Goal: Task Accomplishment & Management: Complete application form

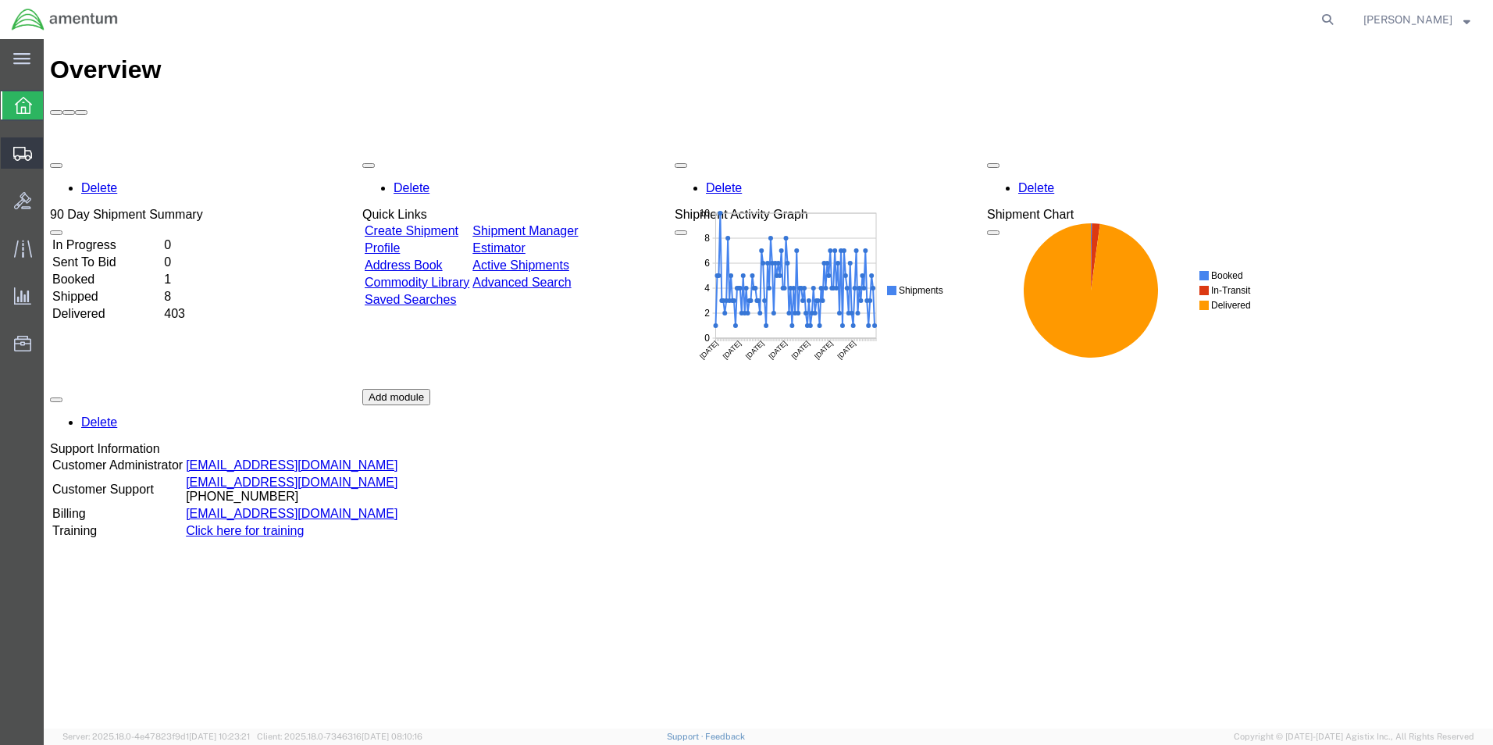
click at [0, 0] on span "Create Shipment" at bounding box center [0, 0] width 0 height 0
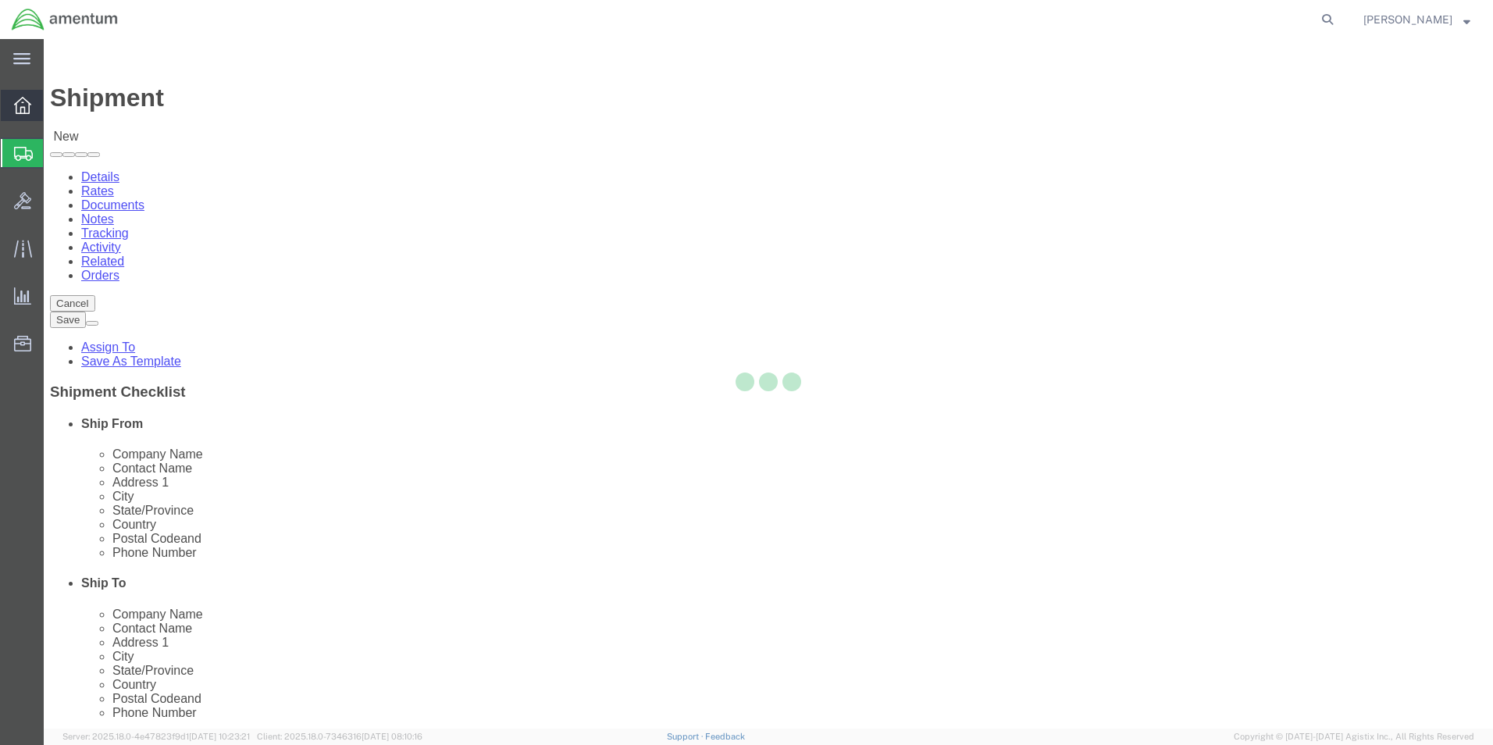
select select
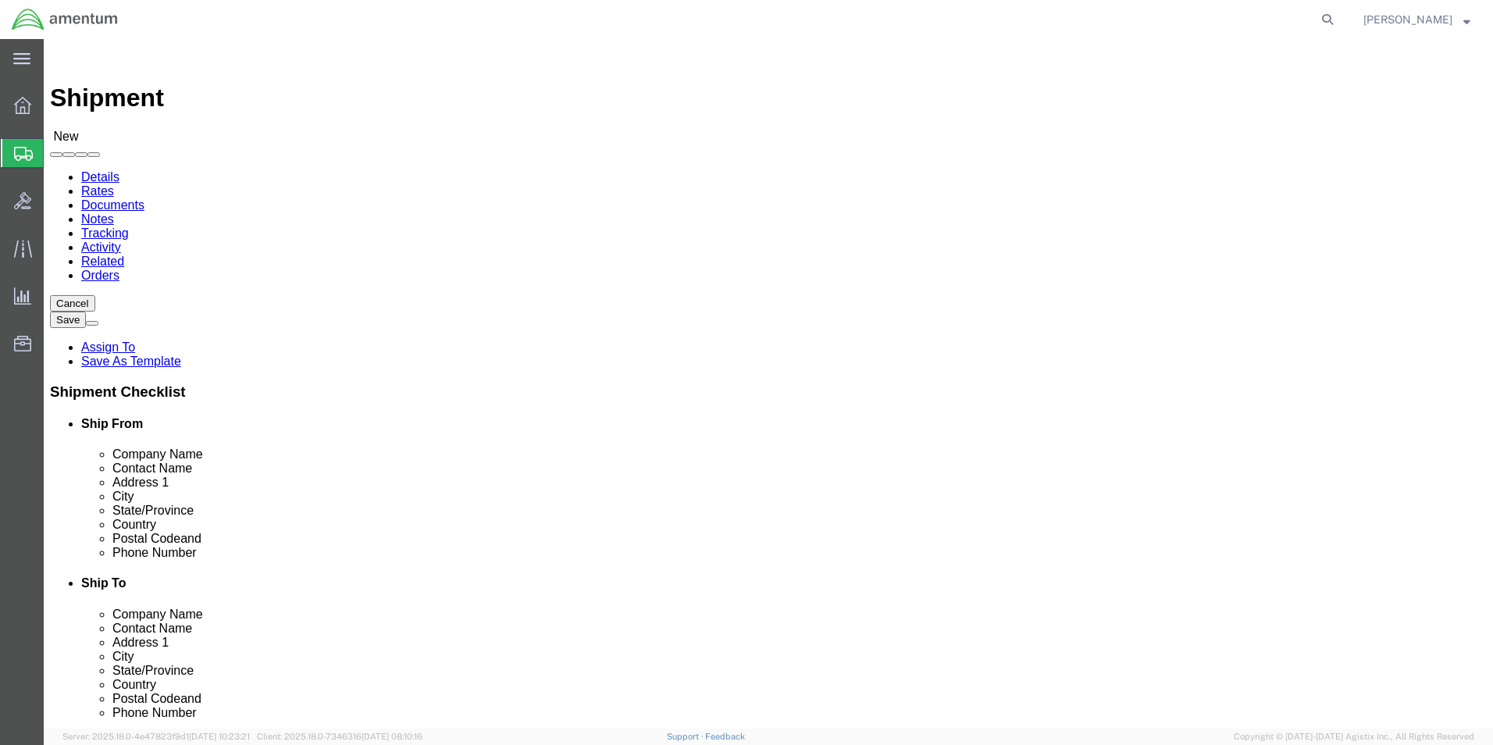
click input "text"
type input "cbp"
select select "49929"
select select "[GEOGRAPHIC_DATA]"
drag, startPoint x: 453, startPoint y: 562, endPoint x: 177, endPoint y: 542, distance: 276.4
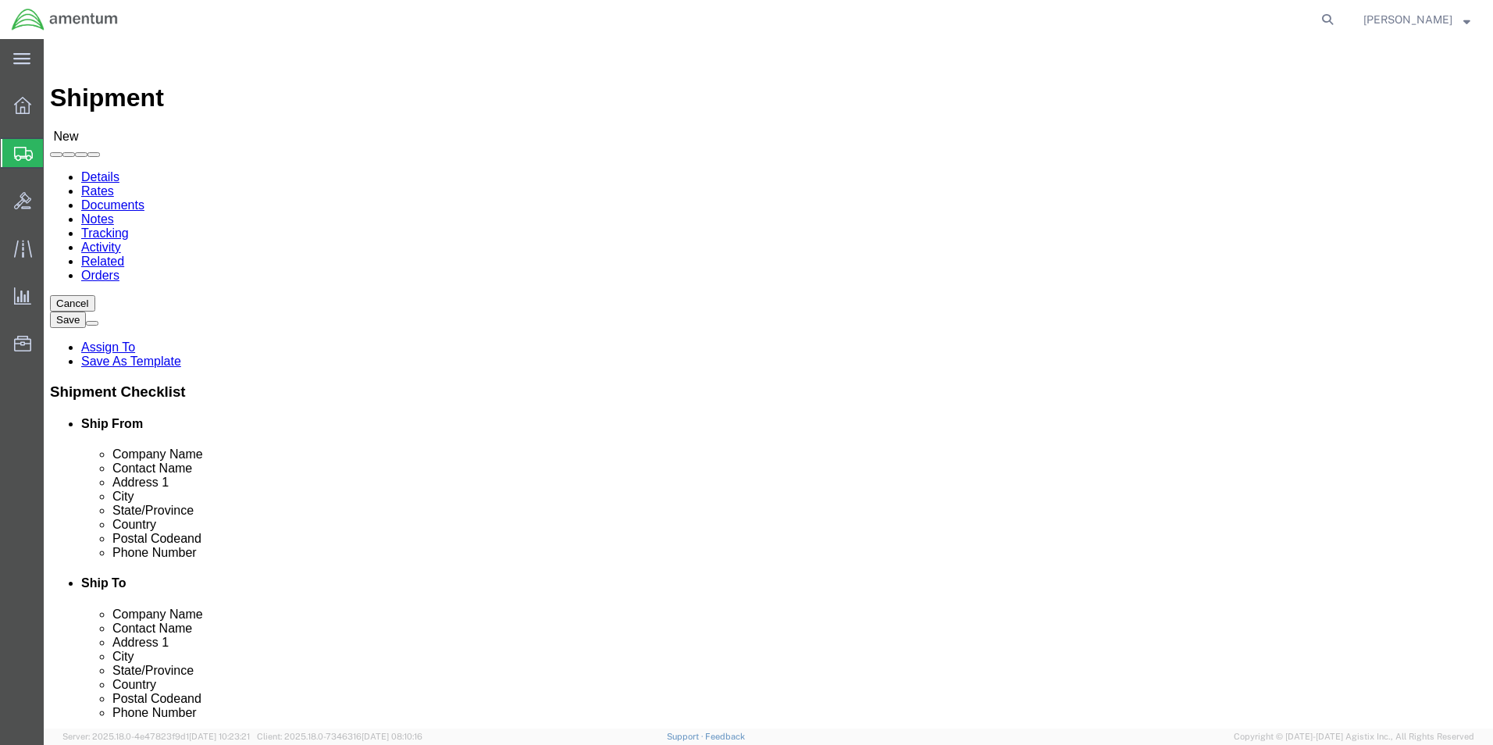
click div "Location [GEOGRAPHIC_DATA], [GEOGRAPHIC_DATA] My Profile Location [PHONE_NUMBER…"
type input "[PERSON_NAME][EMAIL_ADDRESS][PERSON_NAME][DOMAIN_NAME]"
click input "text"
type input "cbp"
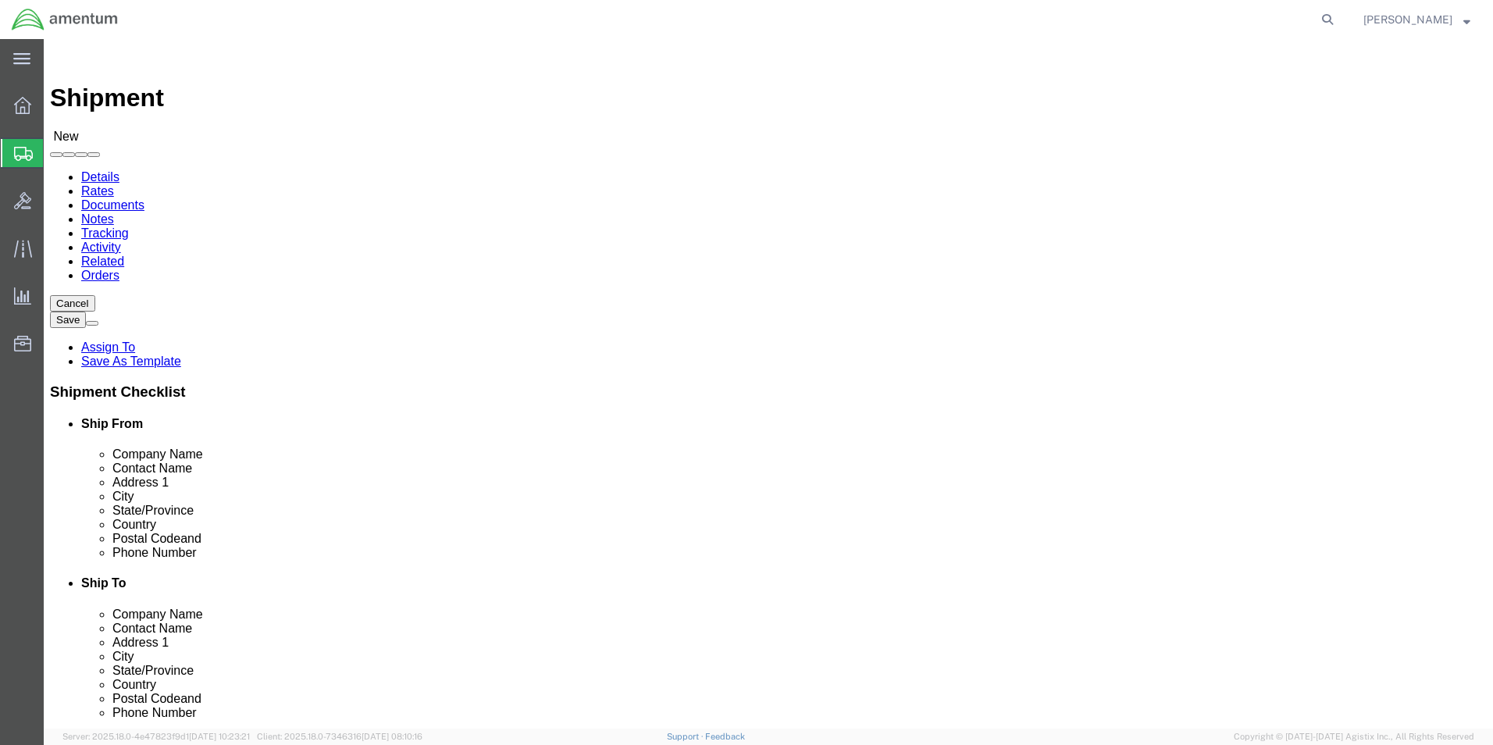
select select "49946"
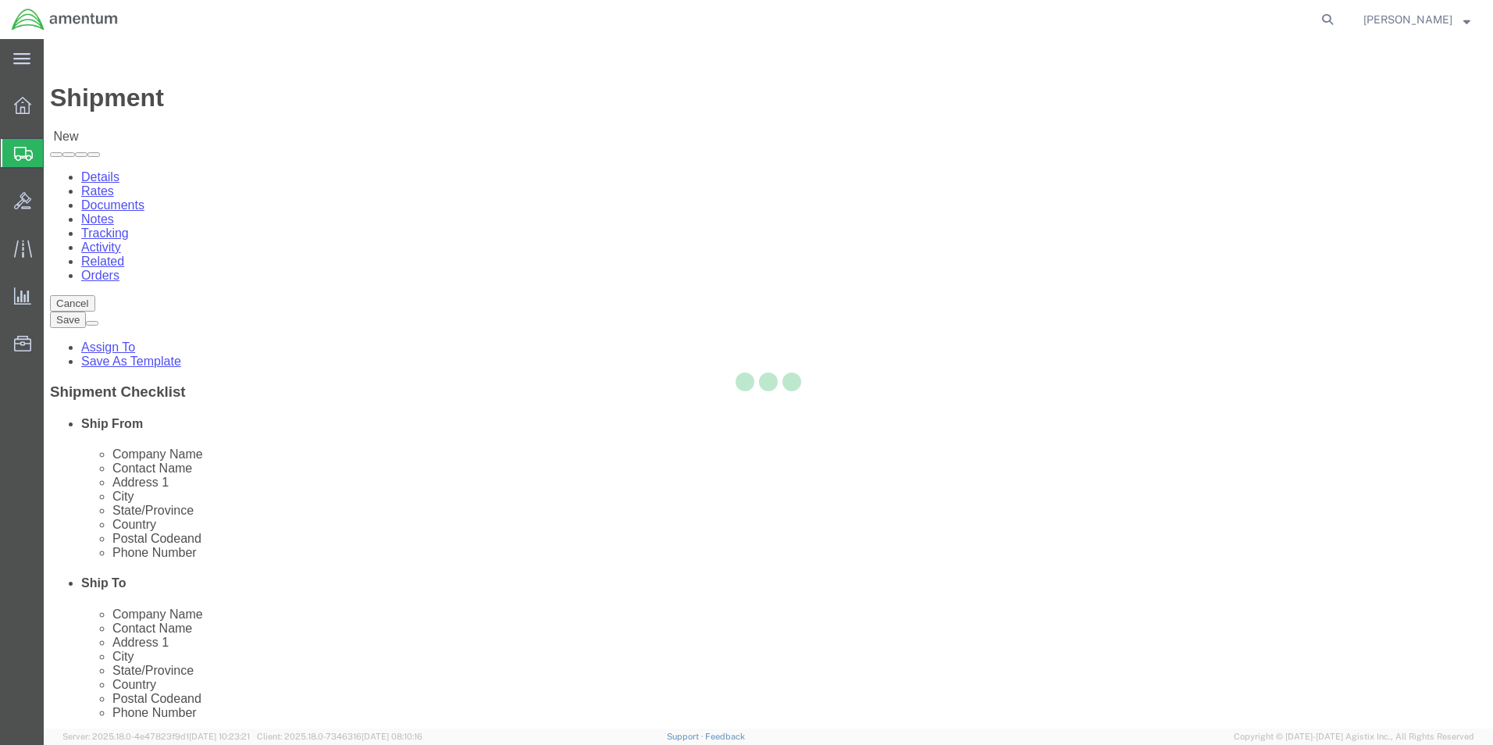
select select "CA"
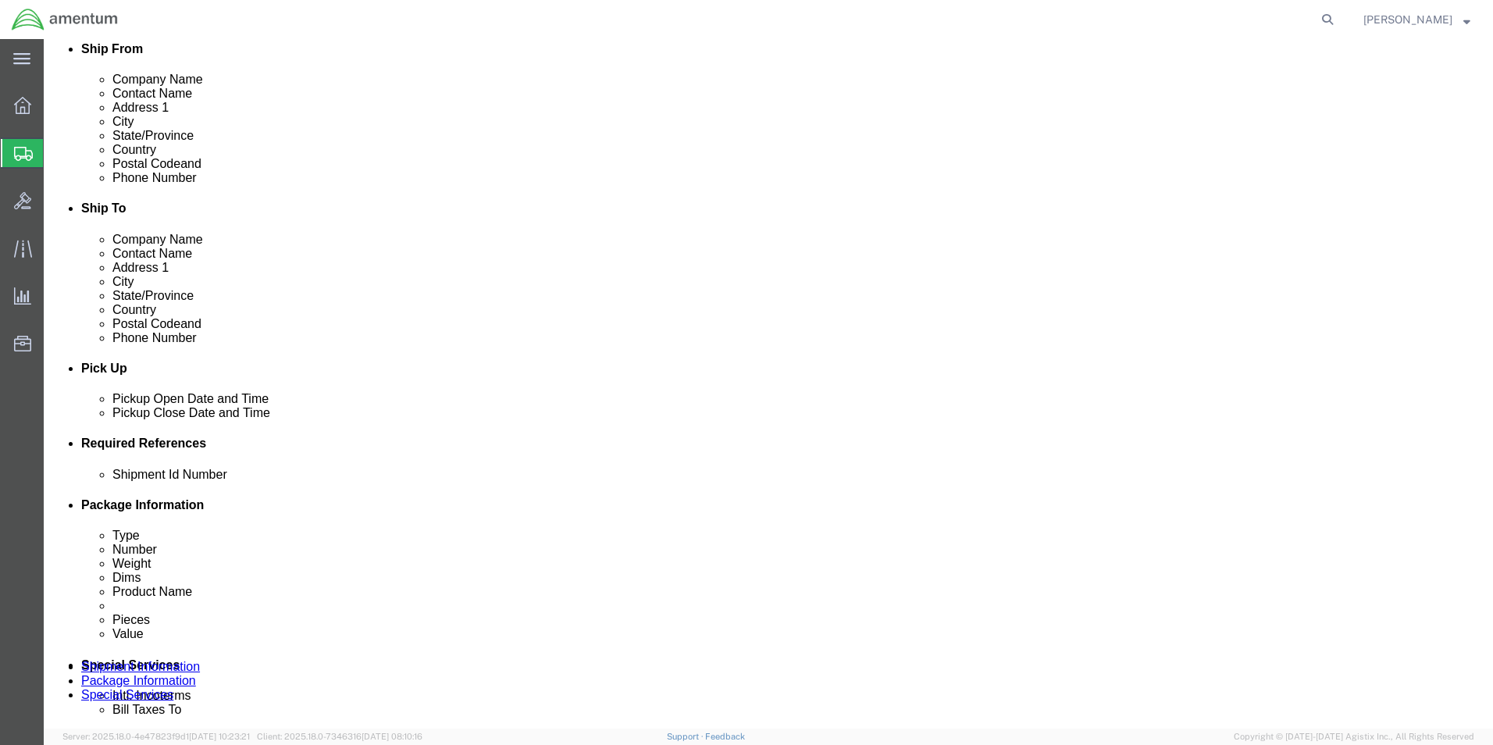
scroll to position [390, 0]
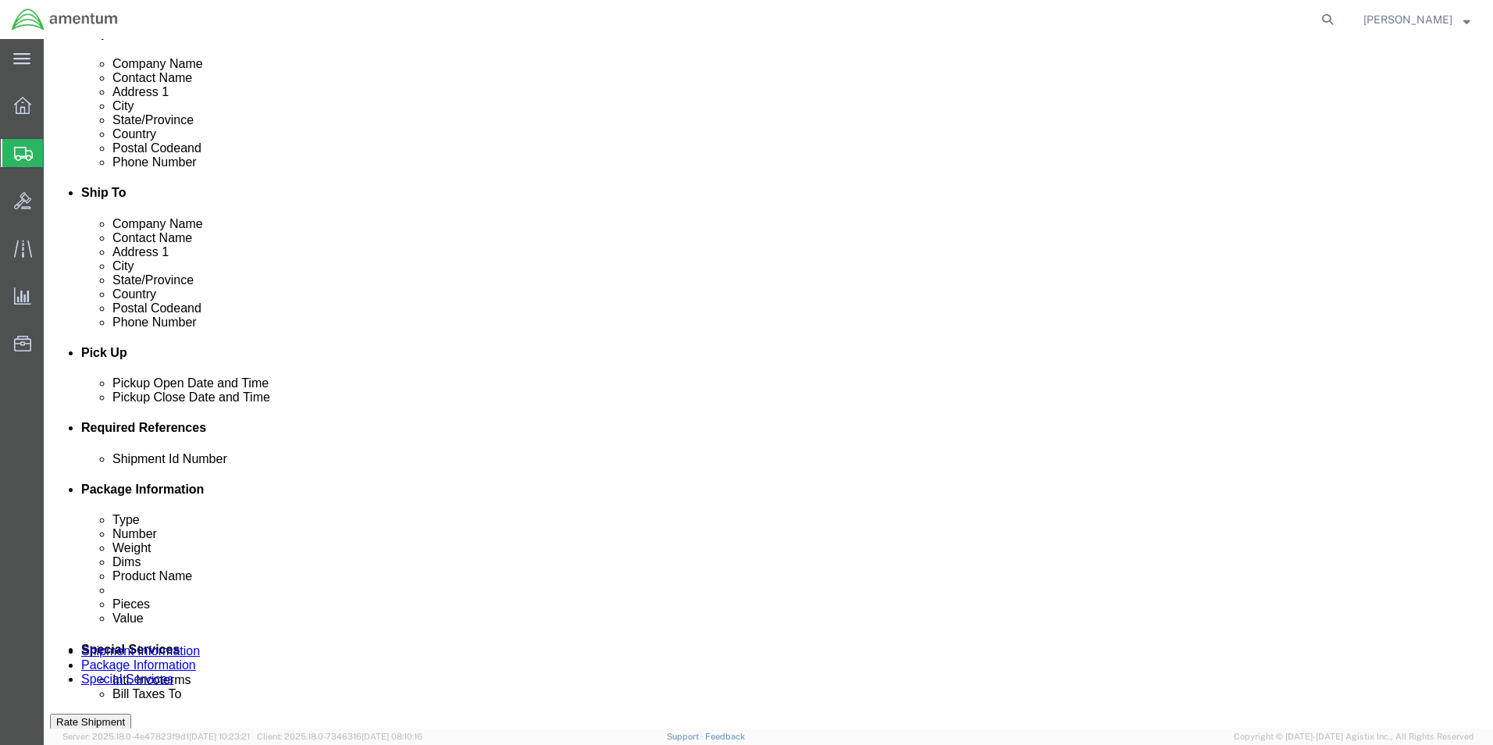
click button "Add reference"
click input "text"
type input "[DATE]"
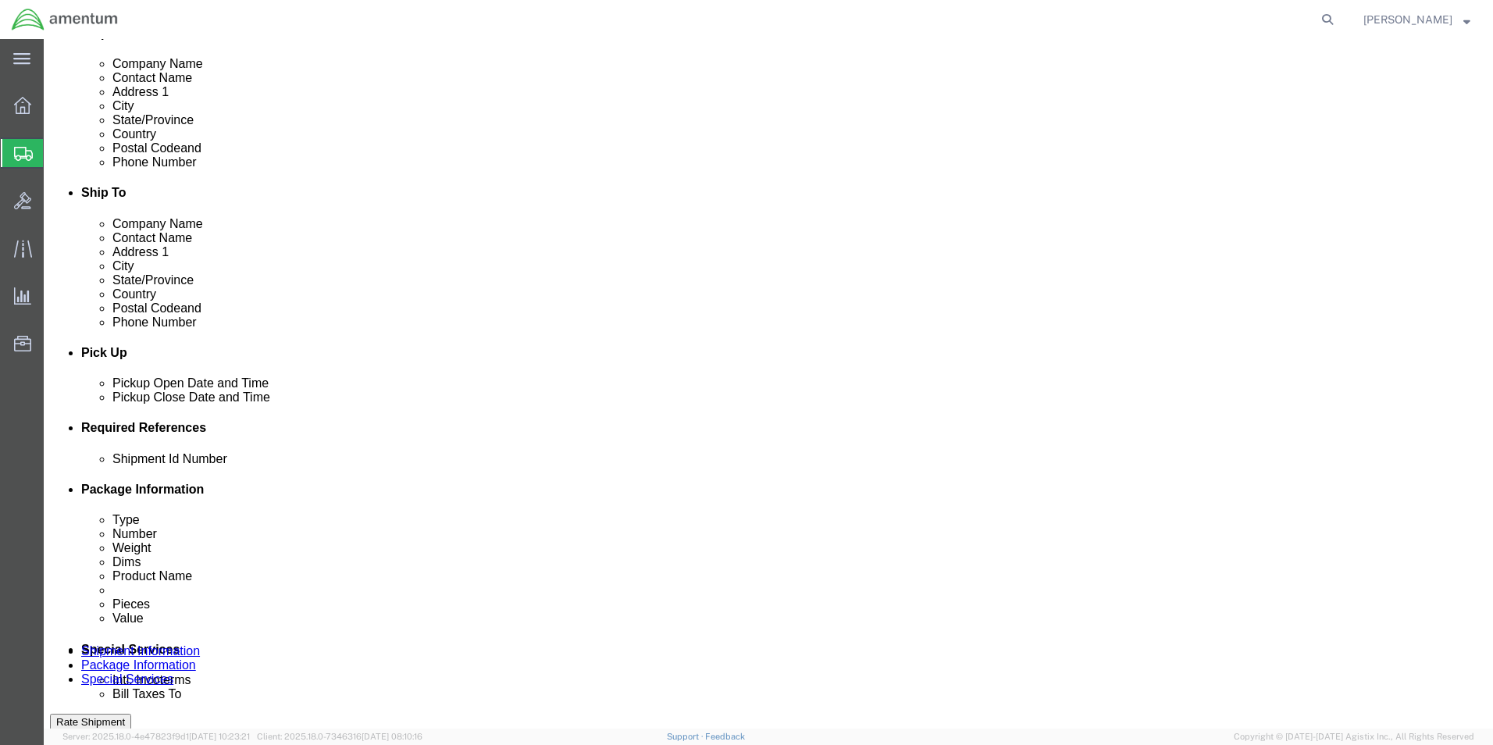
click div "Shipment Id Number [DATE] Select Account Type Activity ID Airline Appointment N…"
click select "Select Account Type Activity ID Airline Appointment Number ASN Batch Request # …"
select select "CUSTREF"
click select "Select Account Type Activity ID Airline Appointment Number ASN Batch Request # …"
click input "text"
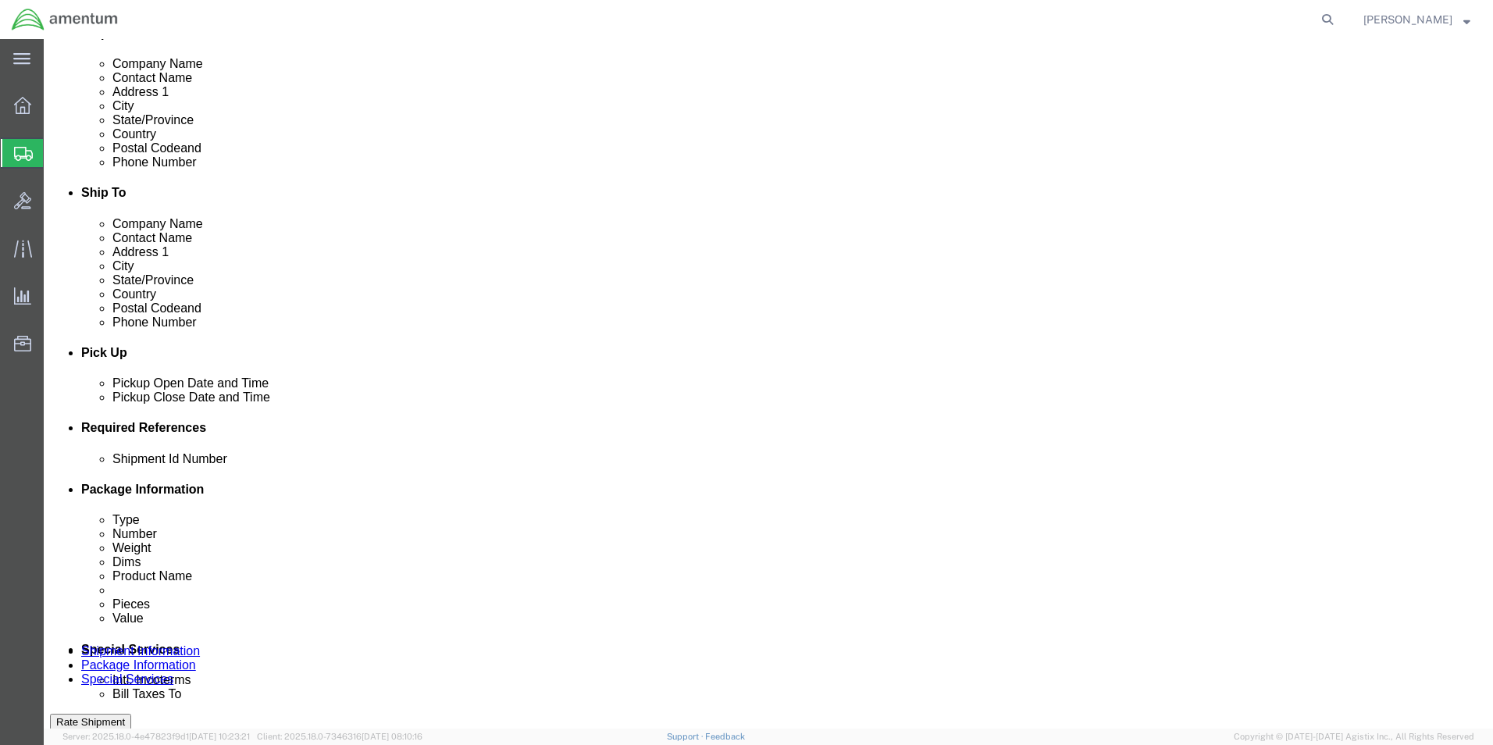
type input "u"
type input "USAGE 328359"
click select "Select Account Type Activity ID Airline Appointment Number ASN Batch Request # …"
select select "PROJNUM"
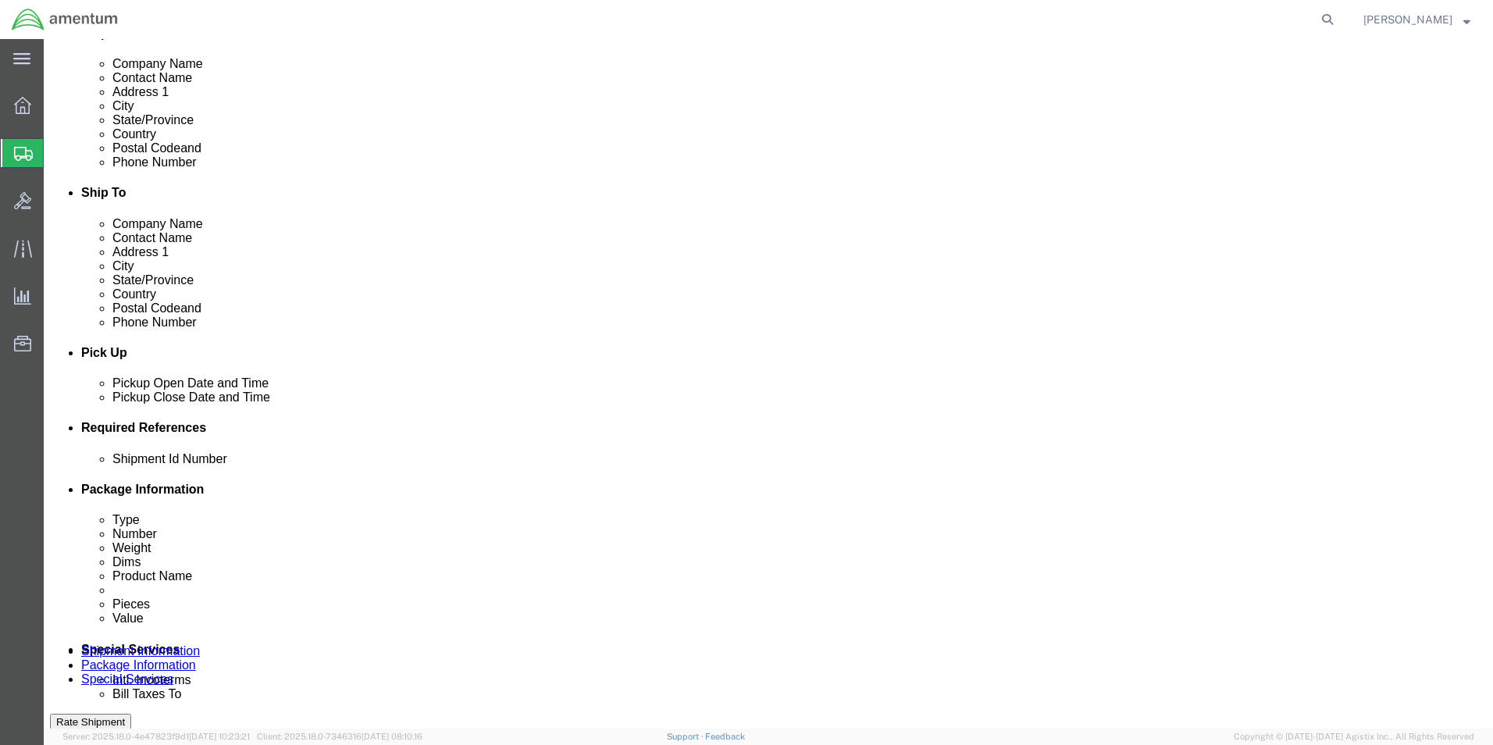
click select "Select Account Type Activity ID Airline Appointment Number ASN Batch Request # …"
click input "text"
type input "6118.03.03.2219.000.EHO.0000"
click select "Select Account Type Activity ID Airline Appointment Number ASN Batch Request # …"
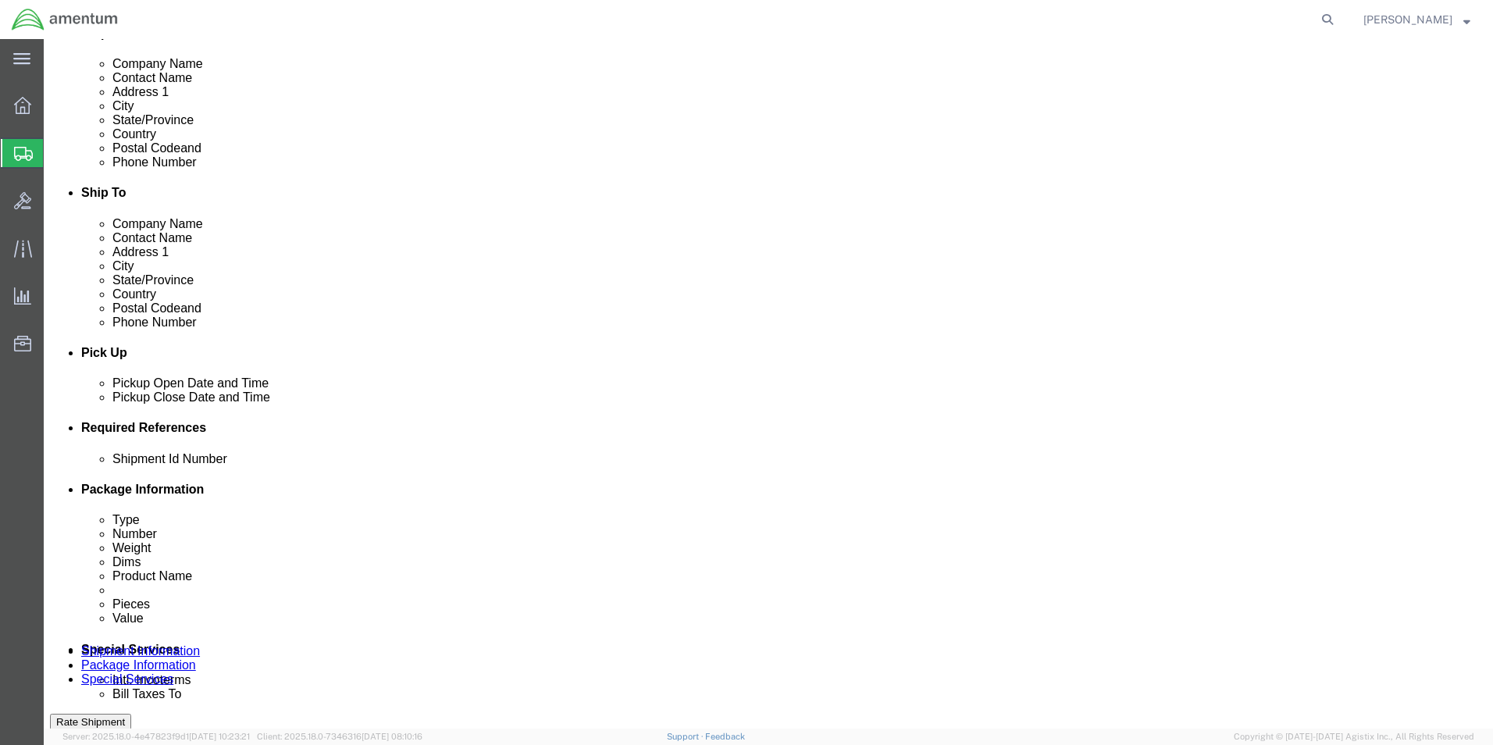
scroll to position [0, 0]
select select "DEPT"
click select "Select Account Type Activity ID Airline Appointment Number ASN Batch Request # …"
click input "text"
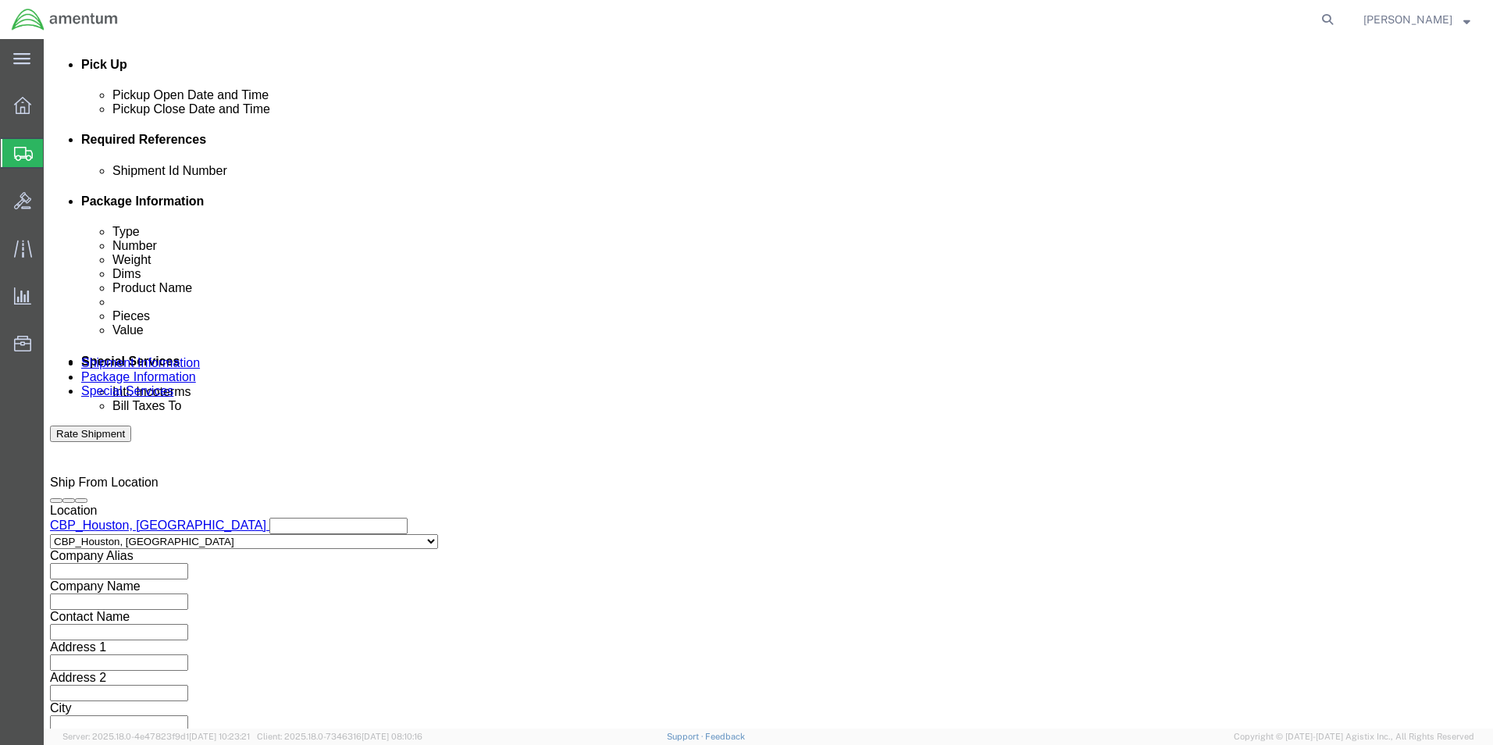
scroll to position [681, 0]
type input "CBP"
click button "Continue"
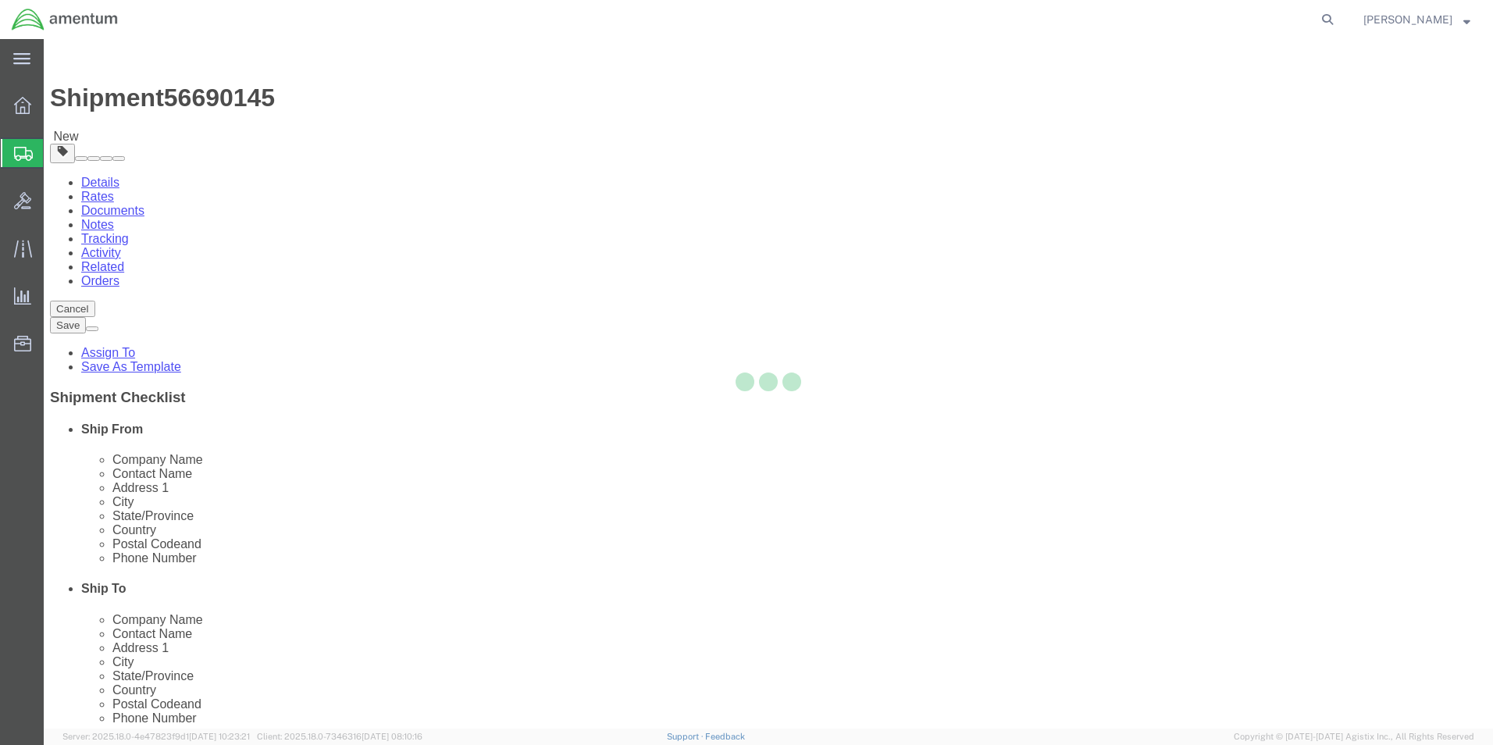
select select "CBOX"
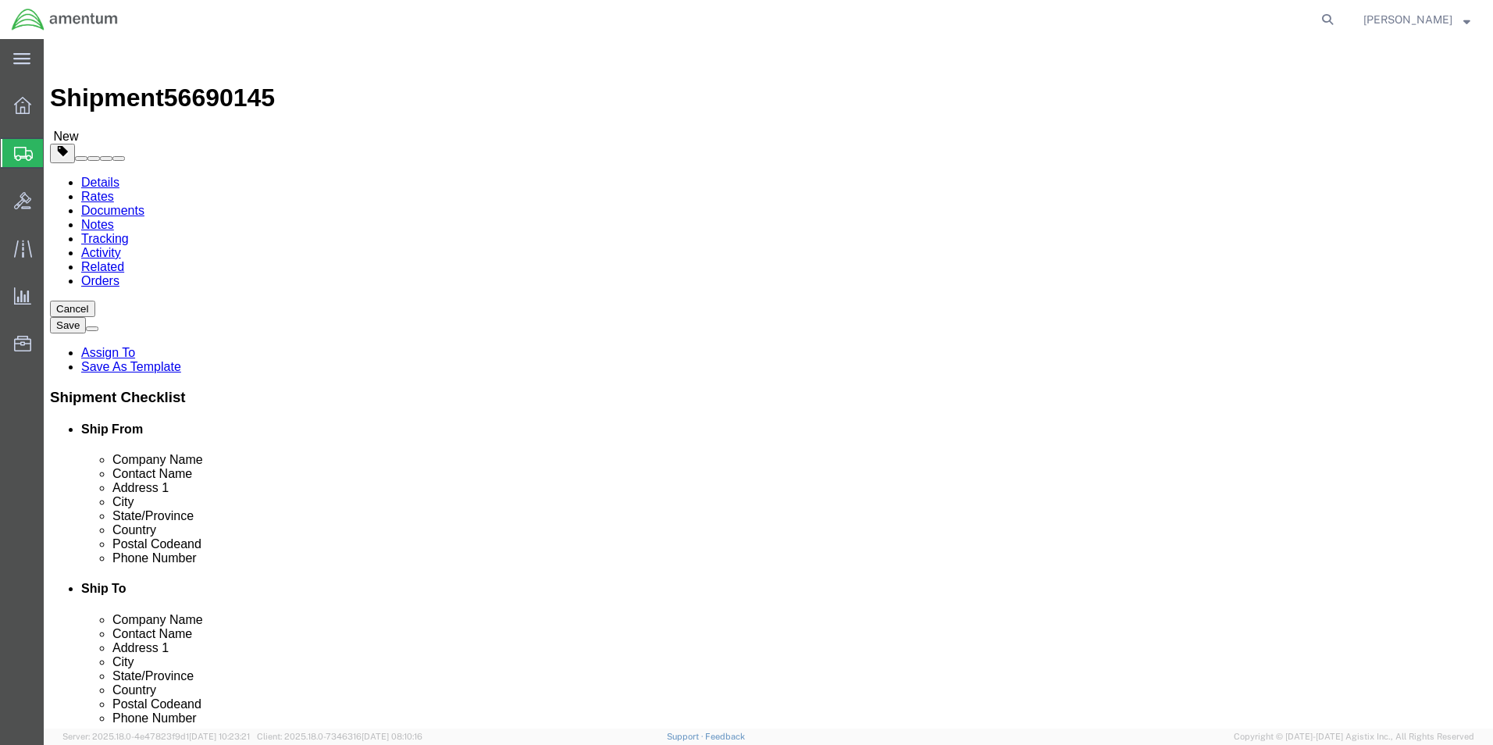
click input "text"
type input "12"
click input "text"
type input "10"
click input "text"
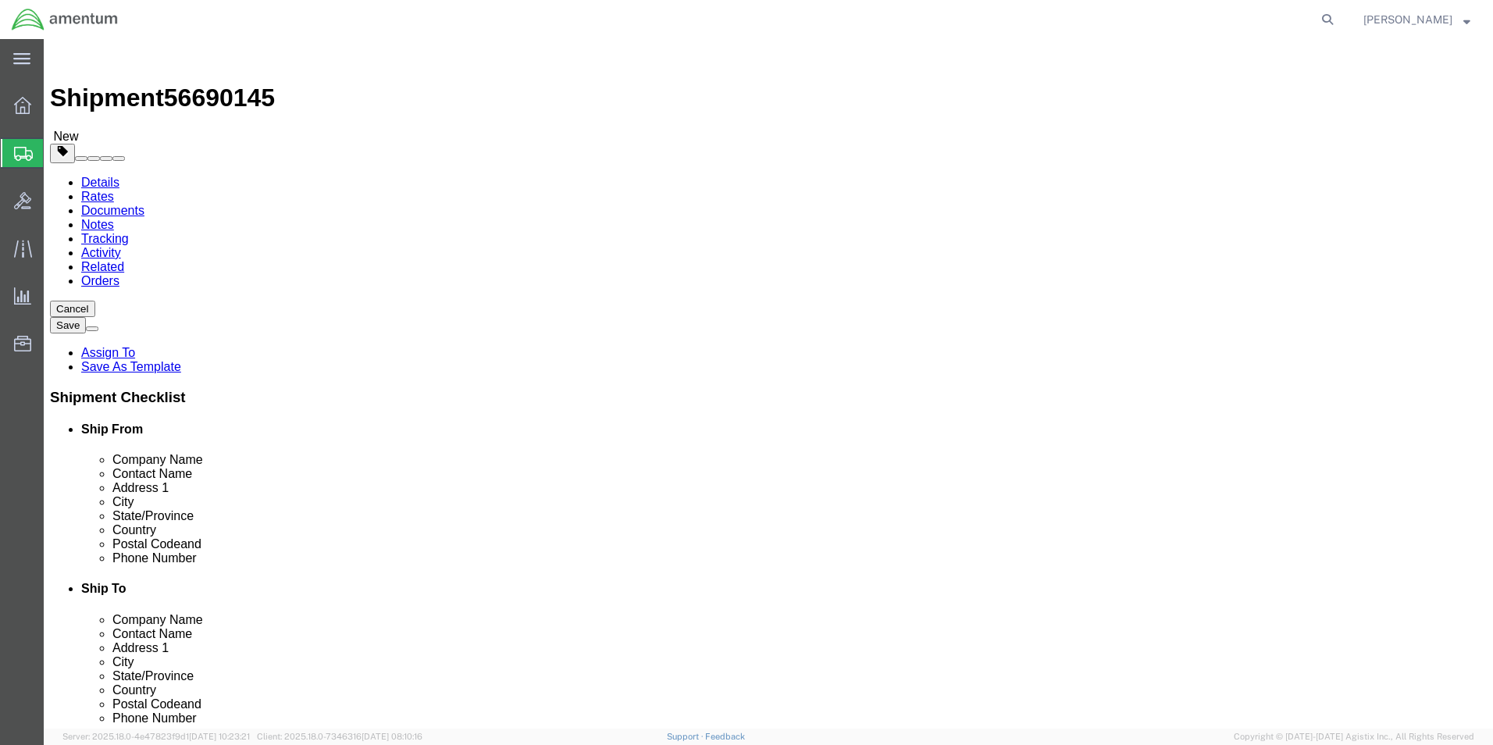
type input "8"
click input "0.00"
type input "0"
type input "2"
click link "Add Content"
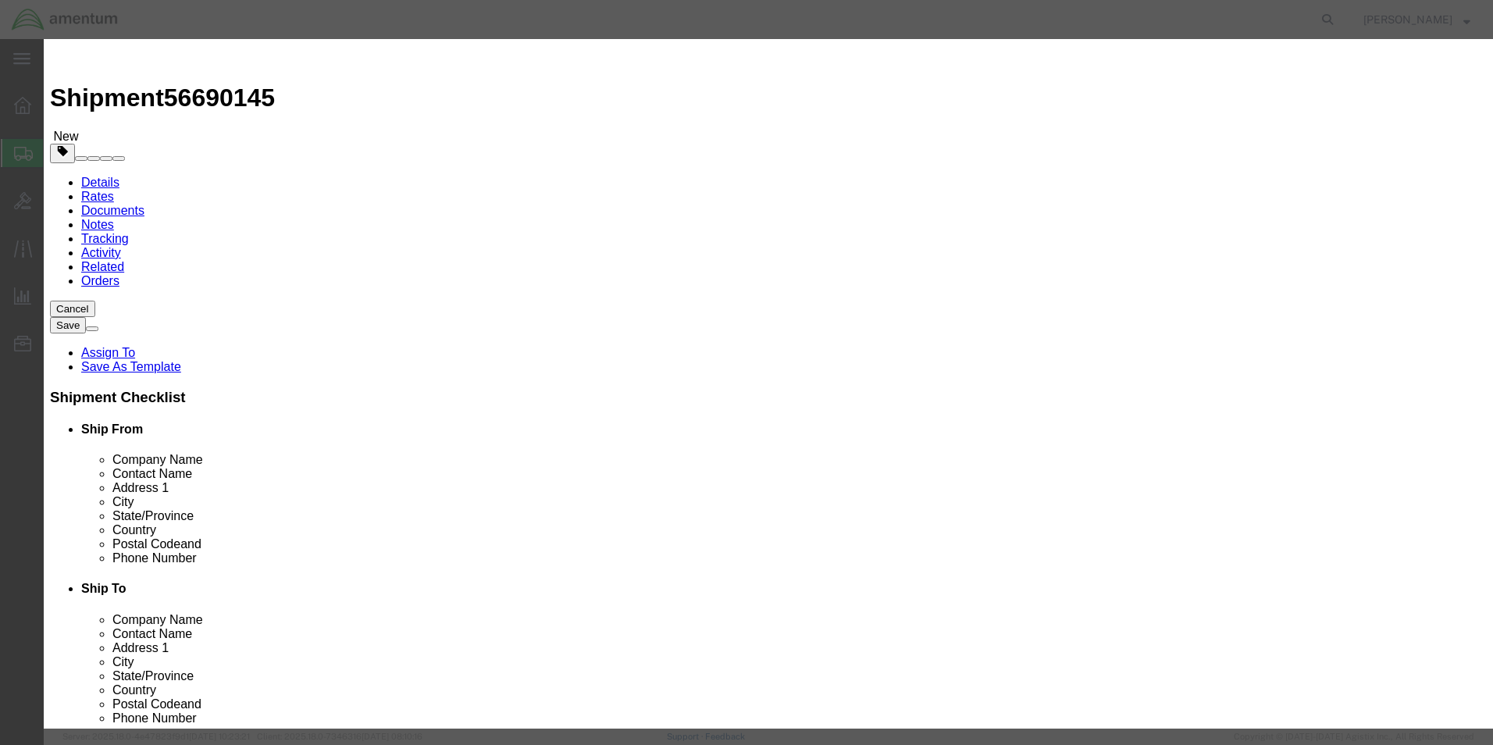
click input "text"
type input "CONTROL ATC"
click div "Commodity library Product Name CONTROL ATC CONTROL Pieces 0 Select Bag Barrels …"
click input "0"
type input "1"
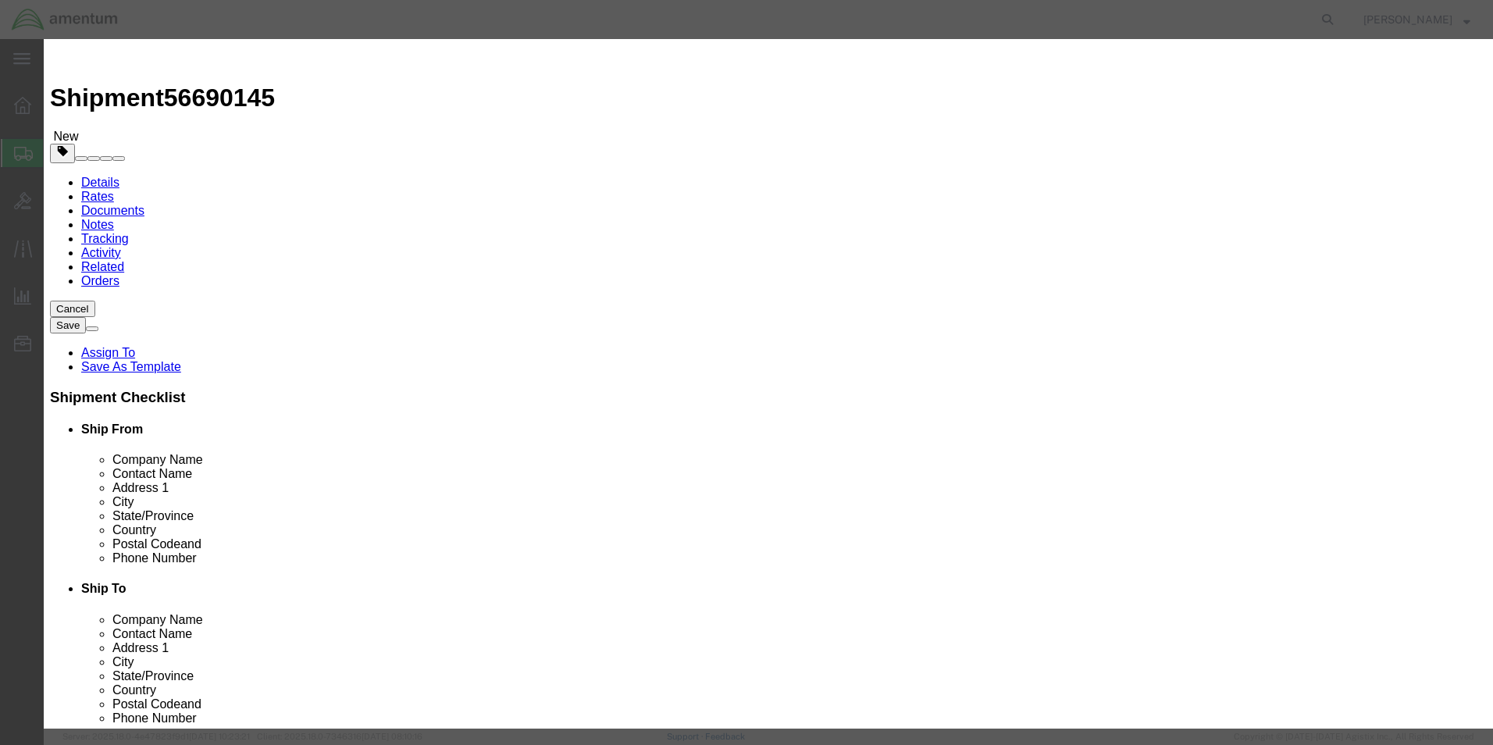
click input "text"
type input "2000.00"
click button "Save & Close"
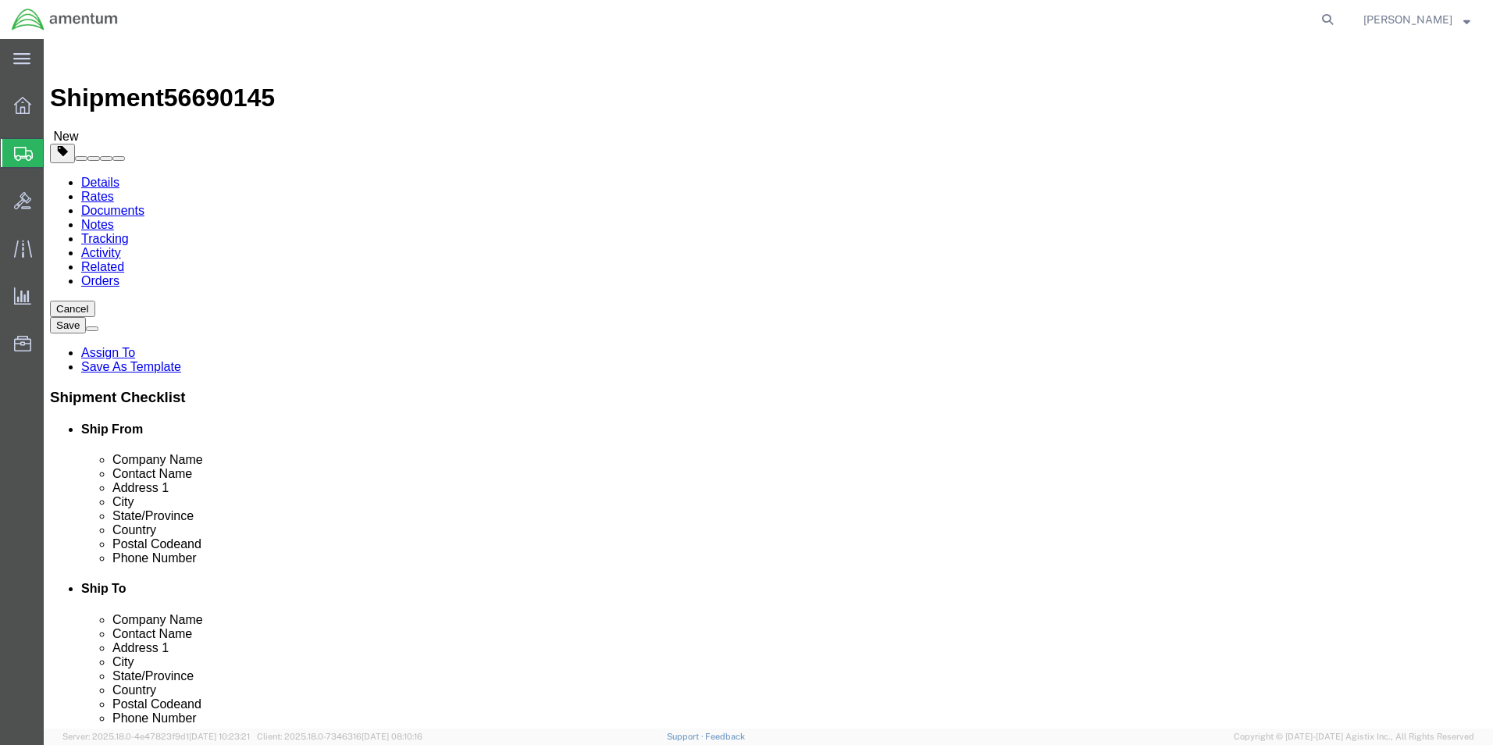
click button "Rate Shipment"
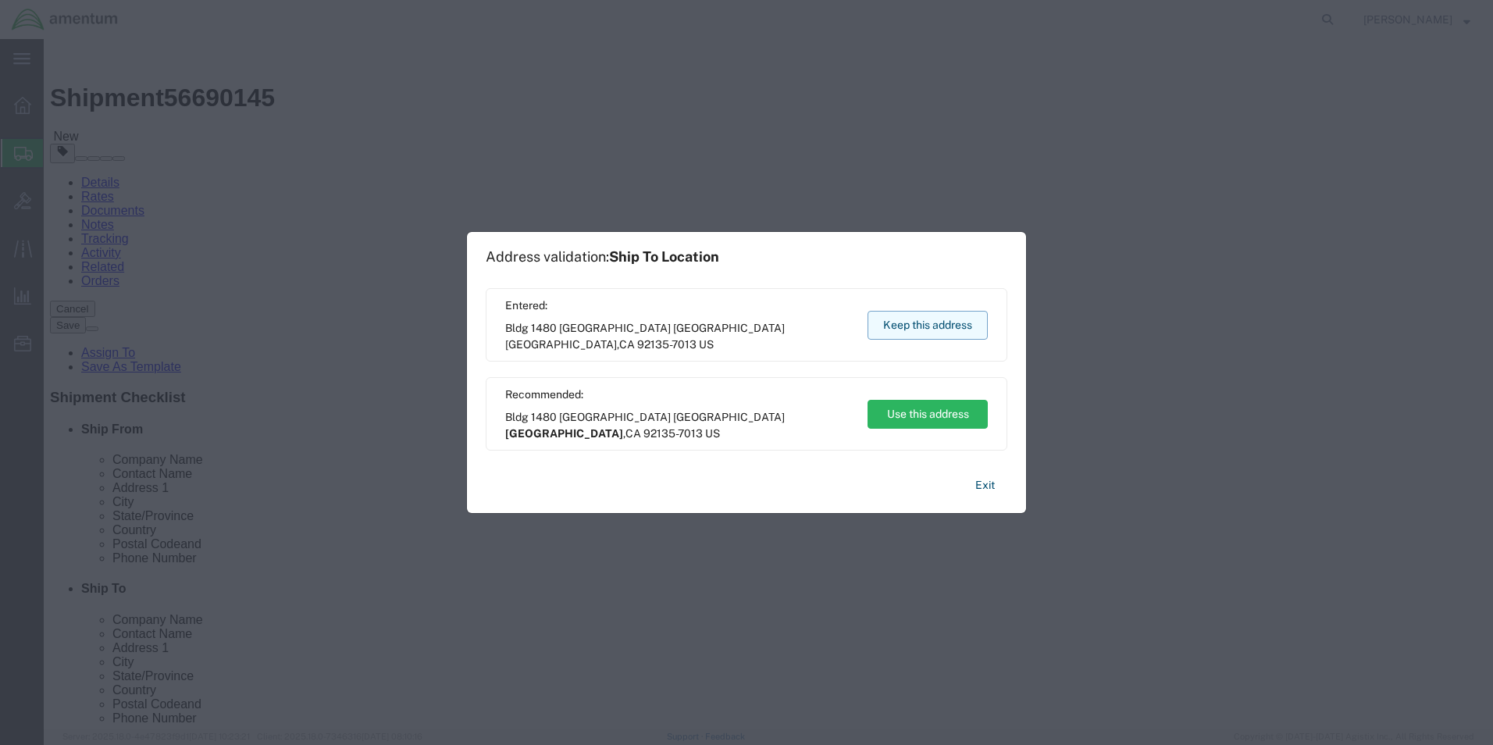
click at [930, 327] on button "Keep this address" at bounding box center [927, 325] width 120 height 29
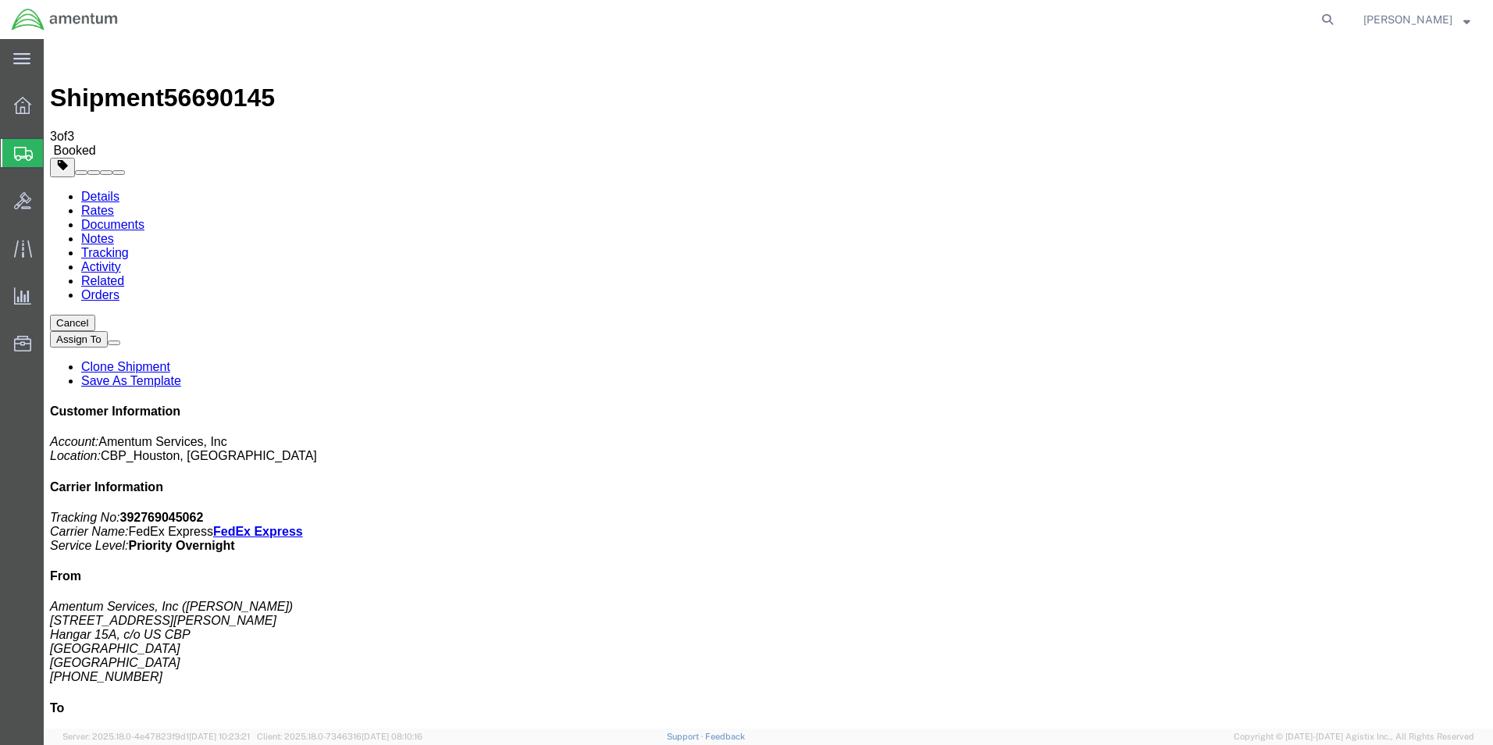
checkbox input "true"
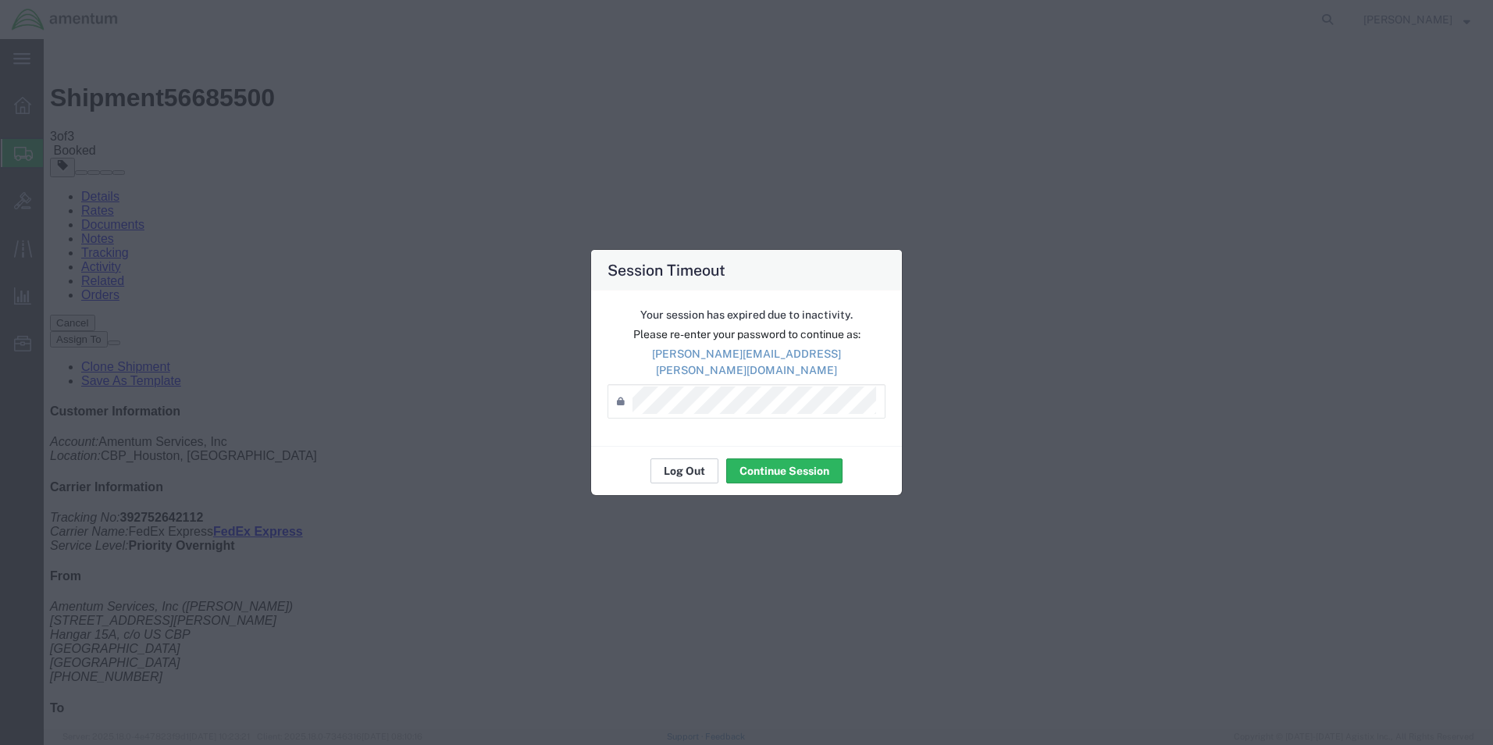
click at [693, 472] on button "Log Out" at bounding box center [684, 470] width 68 height 25
